Goal: Browse casually

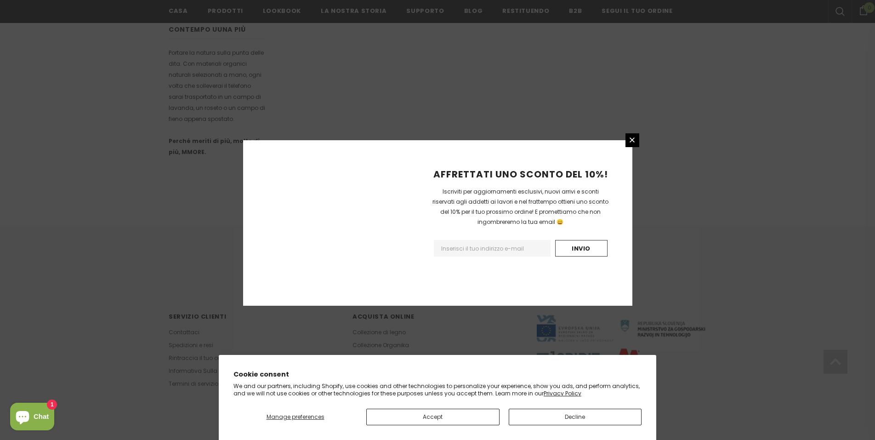
scroll to position [502, 0]
